Goal: Navigation & Orientation: Find specific page/section

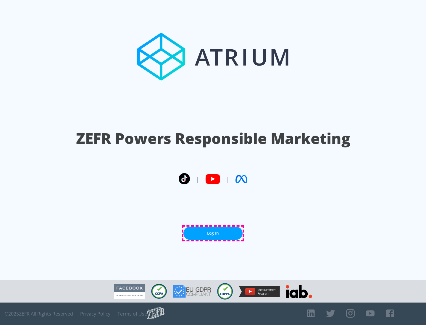
click at [213, 233] on link "Log In" at bounding box center [212, 233] width 59 height 13
